Goal: Task Accomplishment & Management: Manage account settings

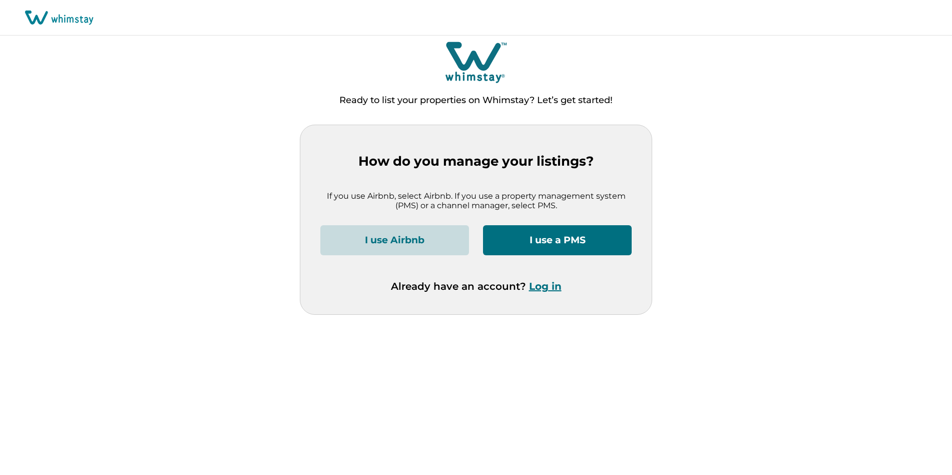
click at [538, 284] on button "Log in" at bounding box center [545, 286] width 33 height 12
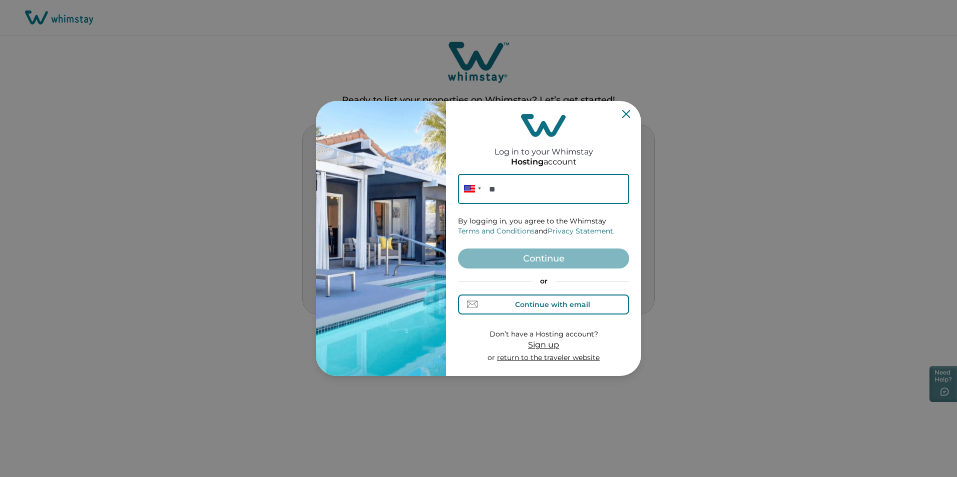
click at [519, 313] on button "Continue with email" at bounding box center [543, 305] width 171 height 20
click at [538, 198] on input at bounding box center [543, 189] width 171 height 30
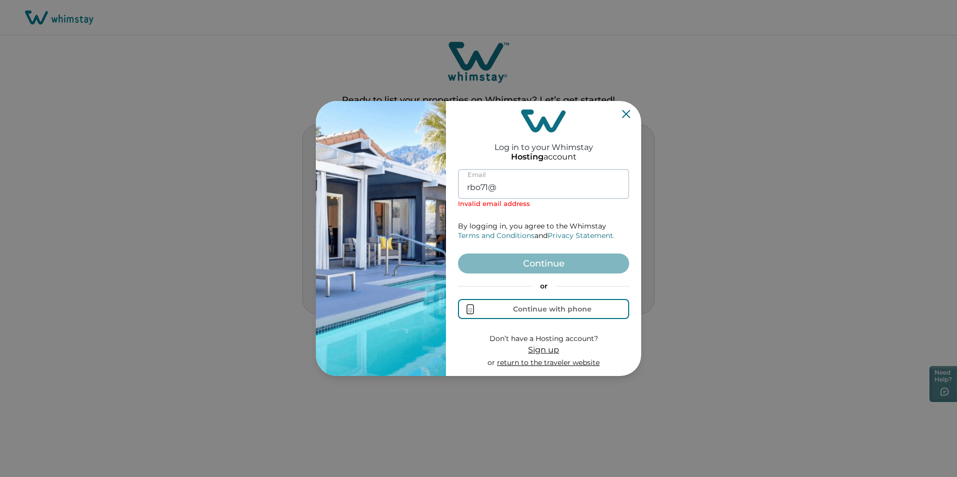
type input "[EMAIL_ADDRESS][DOMAIN_NAME]"
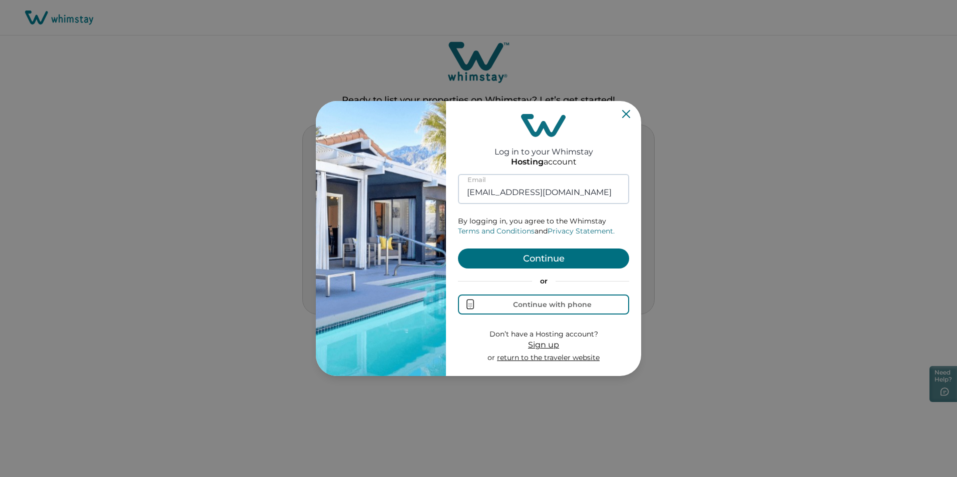
click at [458, 249] on button "Continue" at bounding box center [543, 259] width 171 height 20
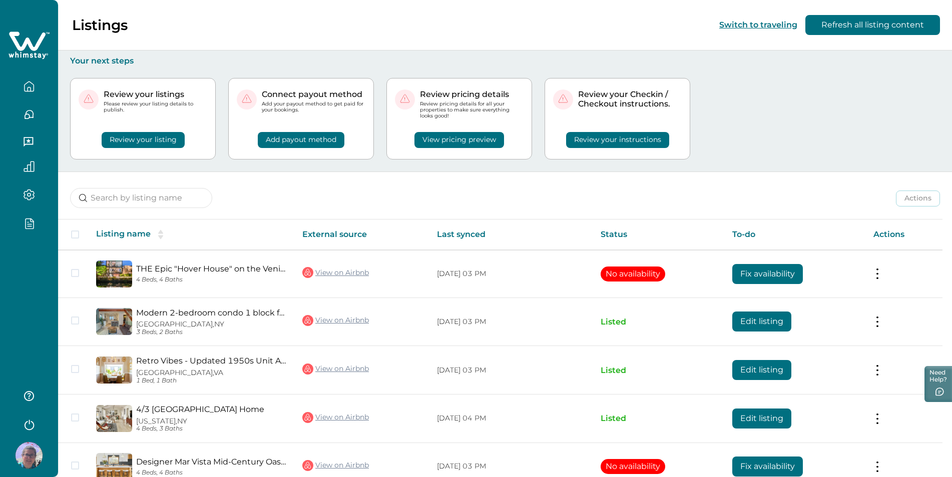
click at [32, 219] on icon "button" at bounding box center [30, 224] width 8 height 10
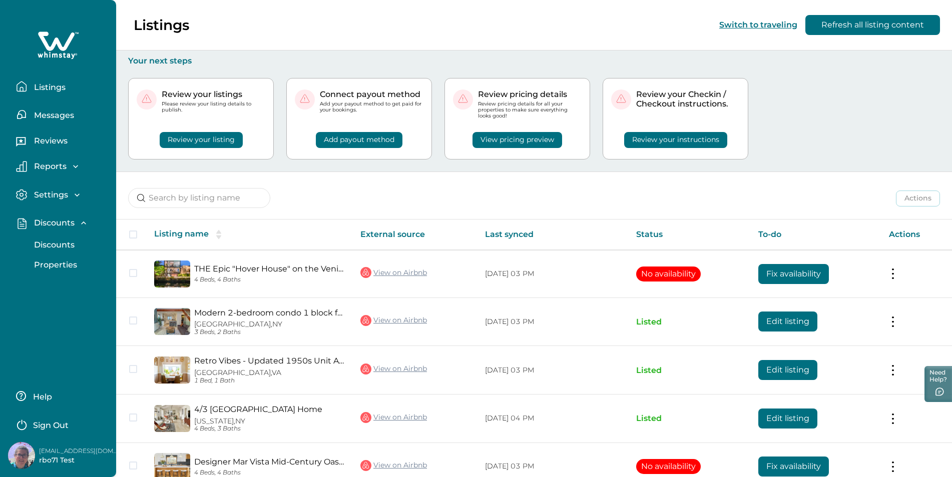
click at [57, 245] on p "Discounts" at bounding box center [53, 245] width 44 height 10
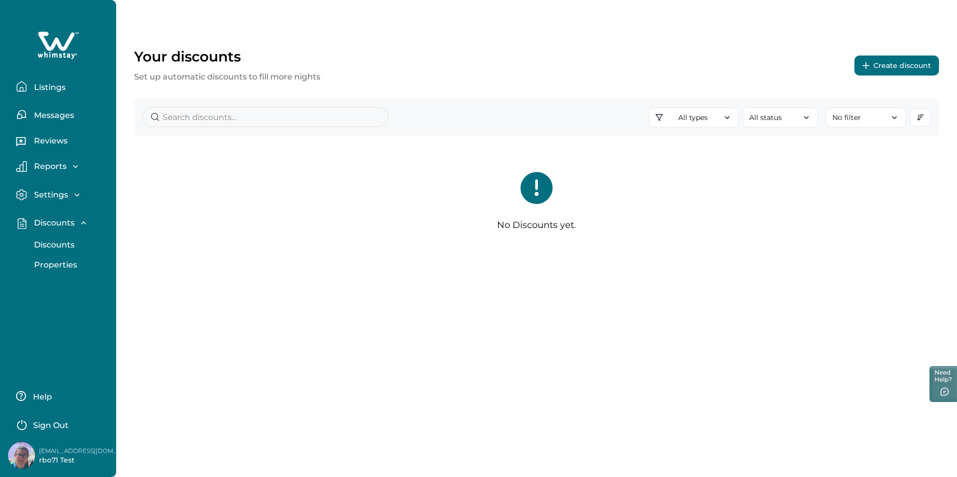
click at [70, 240] on p "Discounts" at bounding box center [53, 245] width 44 height 10
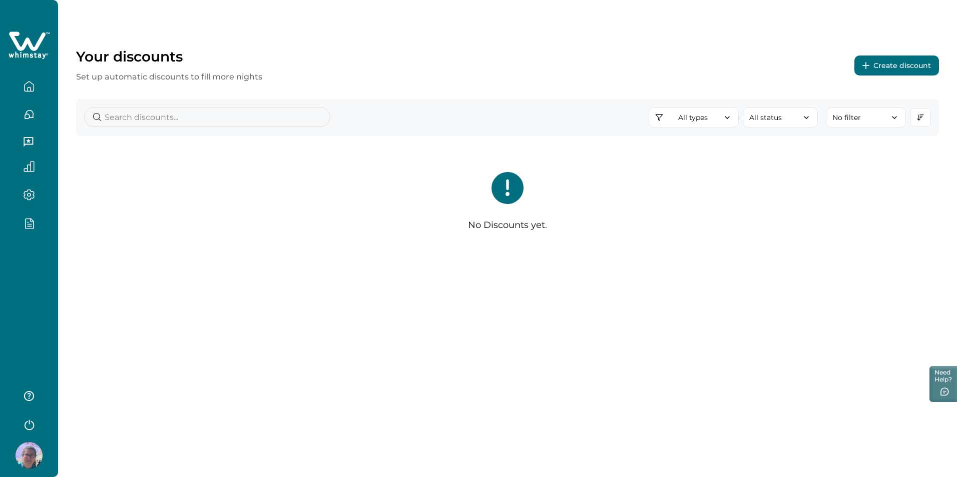
click at [479, 218] on div "No Discounts yet." at bounding box center [507, 205] width 863 height 91
click at [491, 222] on p "No Discounts yet." at bounding box center [507, 225] width 79 height 11
click at [899, 70] on button "Create discount" at bounding box center [896, 66] width 85 height 20
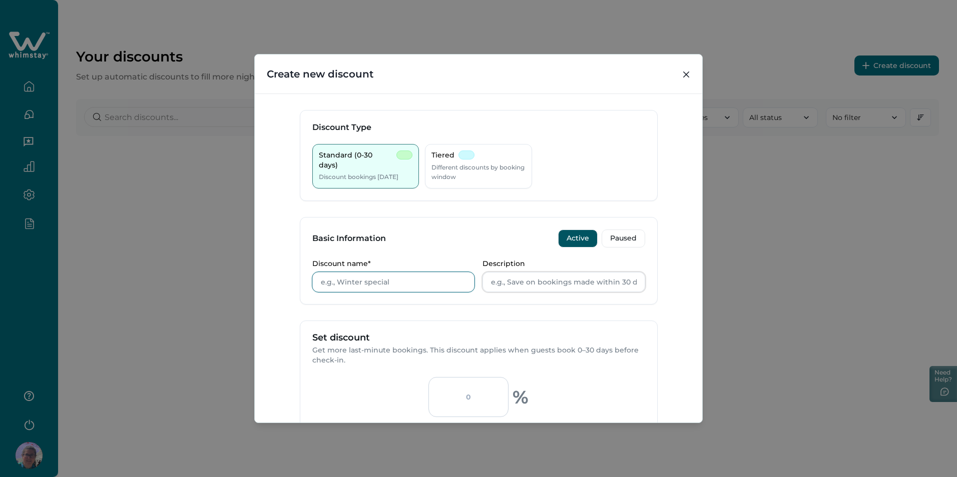
click at [420, 285] on input "Discount name*" at bounding box center [393, 282] width 163 height 20
type input "Test"
click at [465, 315] on form "Discount Type Standard (0-30 days) Discount bookings [DATE] Tiered Different di…" at bounding box center [479, 368] width 358 height 516
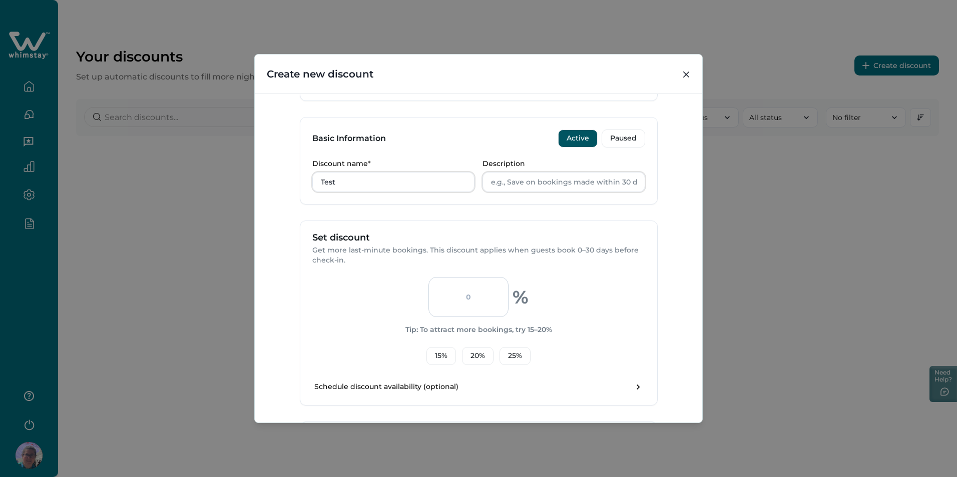
click at [476, 304] on input "number" at bounding box center [468, 297] width 80 height 40
click at [440, 355] on button "15 %" at bounding box center [441, 356] width 30 height 18
type input "15"
click at [363, 326] on div "15 % Tip: To attract more bookings, try 15–20% 15 % 20 % 25 %" at bounding box center [478, 321] width 333 height 88
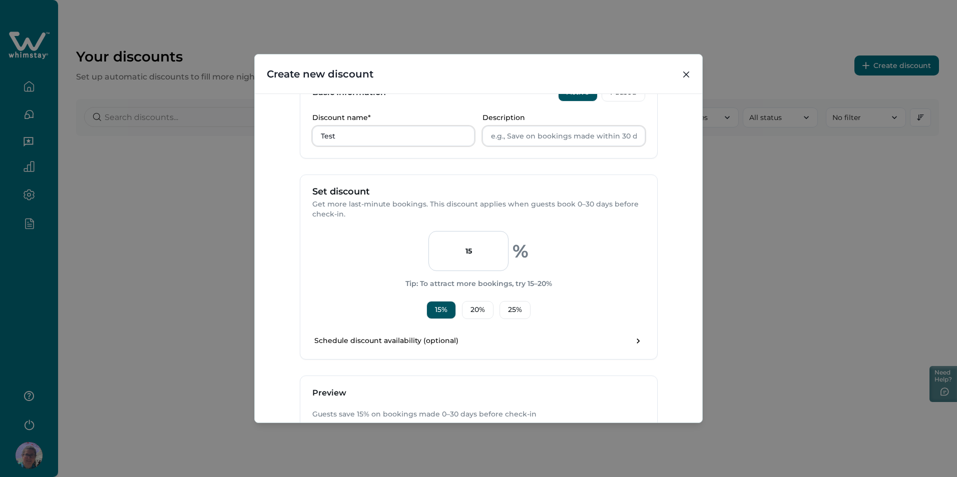
scroll to position [219, 0]
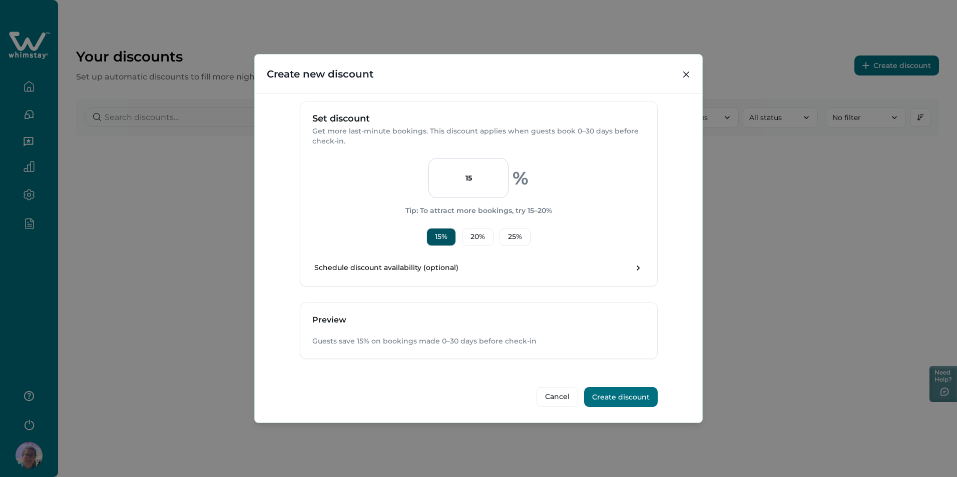
click at [628, 402] on button "Create discount" at bounding box center [621, 397] width 74 height 20
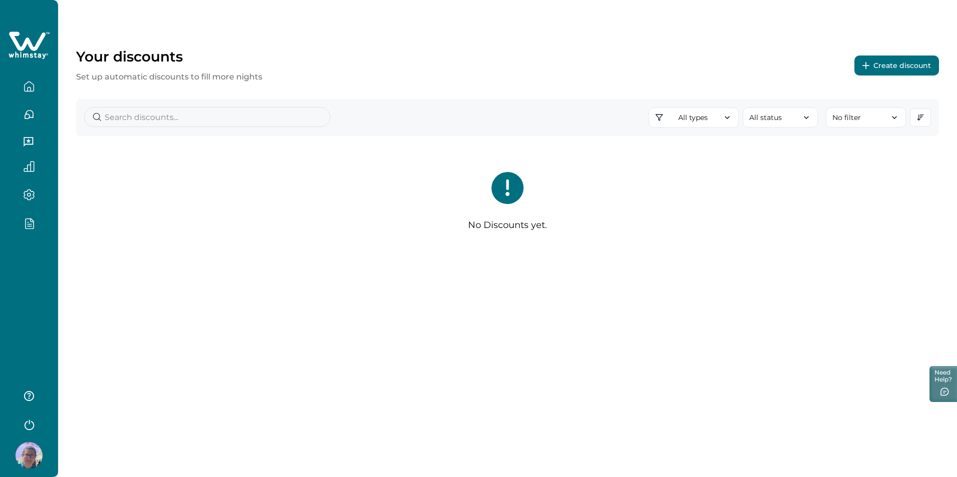
click at [318, 211] on div "No Discounts yet." at bounding box center [507, 205] width 863 height 91
